Goal: Task Accomplishment & Management: Manage account settings

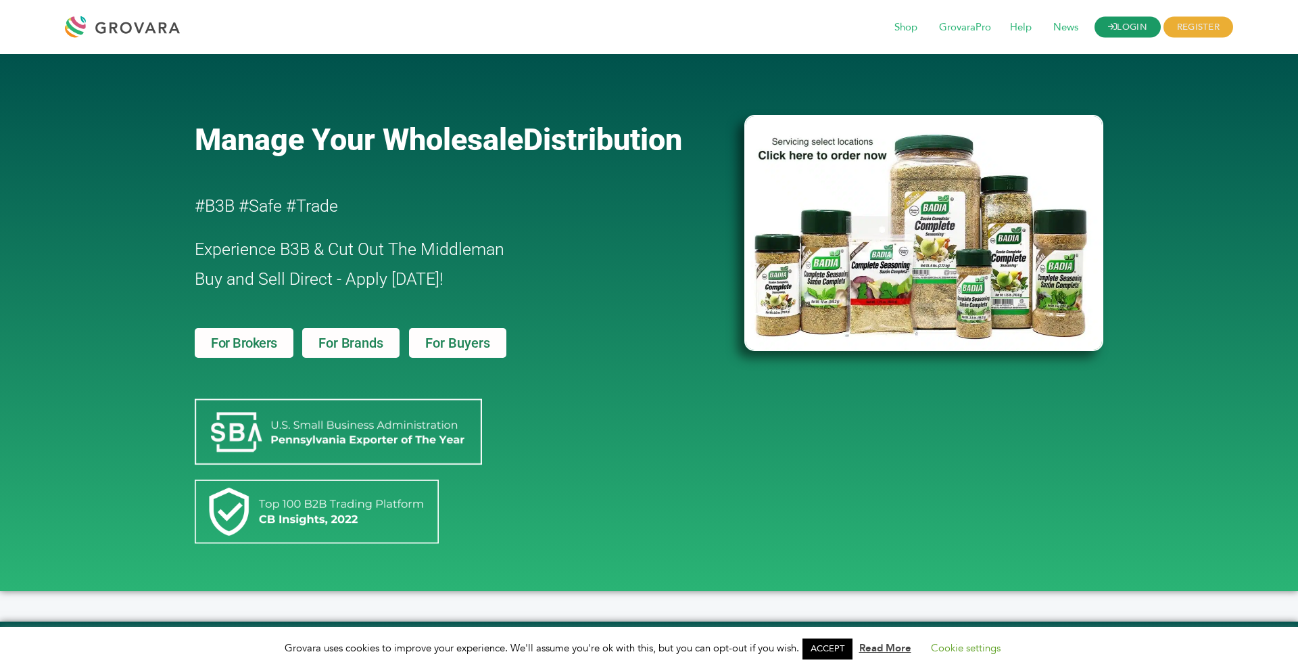
click at [1118, 33] on link "LOGIN" at bounding box center [1128, 27] width 66 height 21
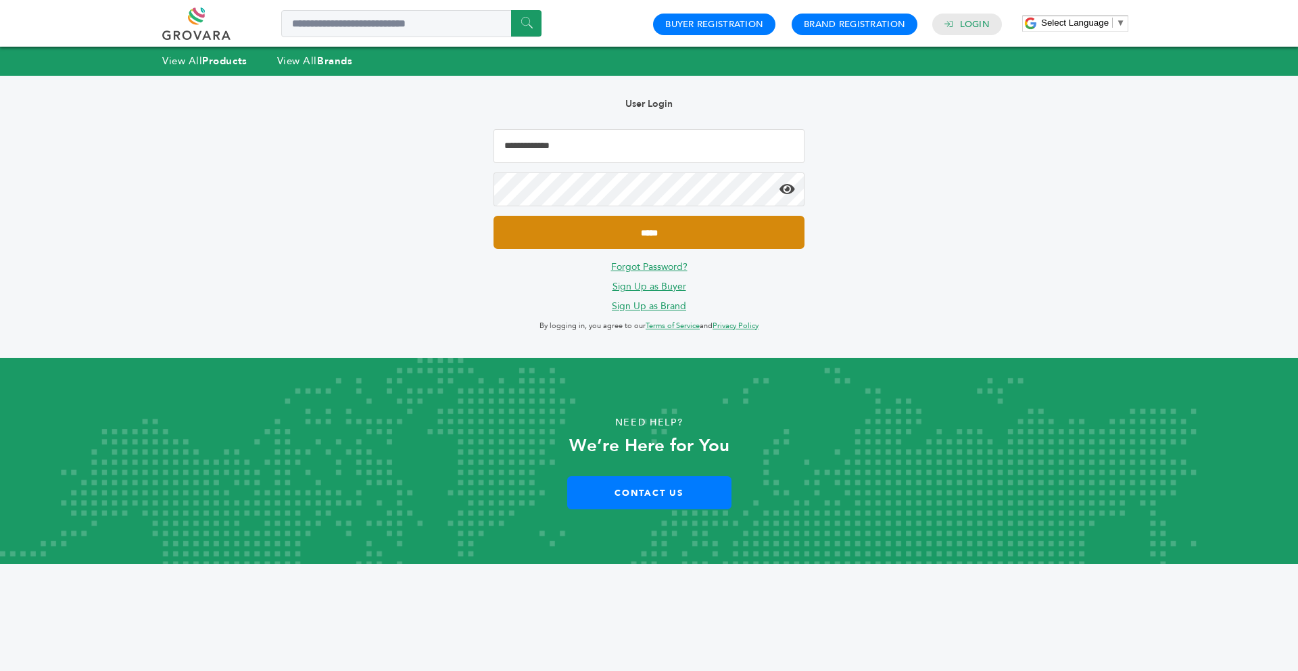
type input "**********"
click at [774, 239] on input "*****" at bounding box center [649, 232] width 311 height 33
